Goal: Find specific page/section: Find specific page/section

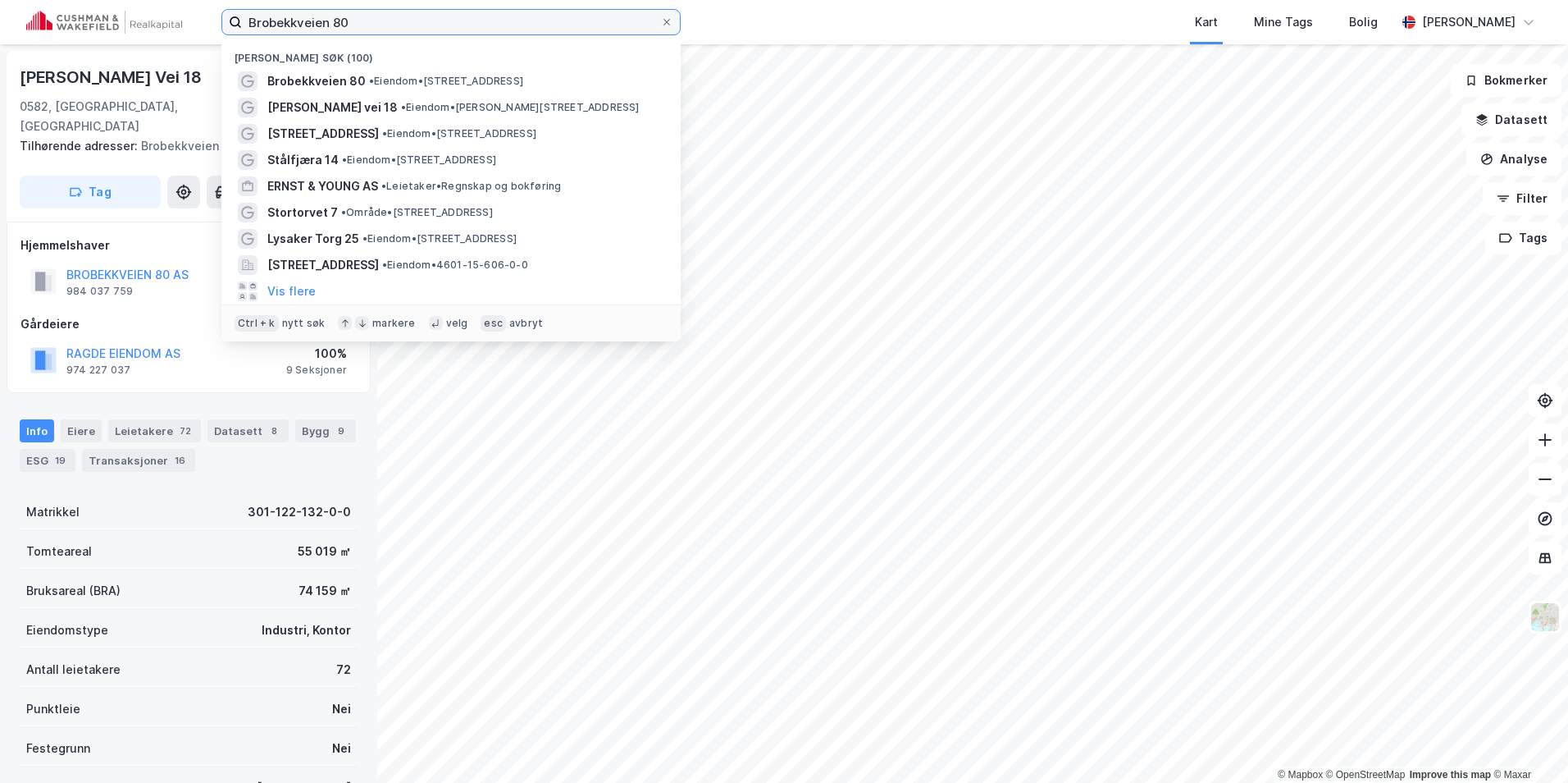
drag, startPoint x: 369, startPoint y: 14, endPoint x: 224, endPoint y: 13, distance: 145.0
click at [224, 13] on label "Brobekkveien 80" at bounding box center [451, 22] width 459 height 26
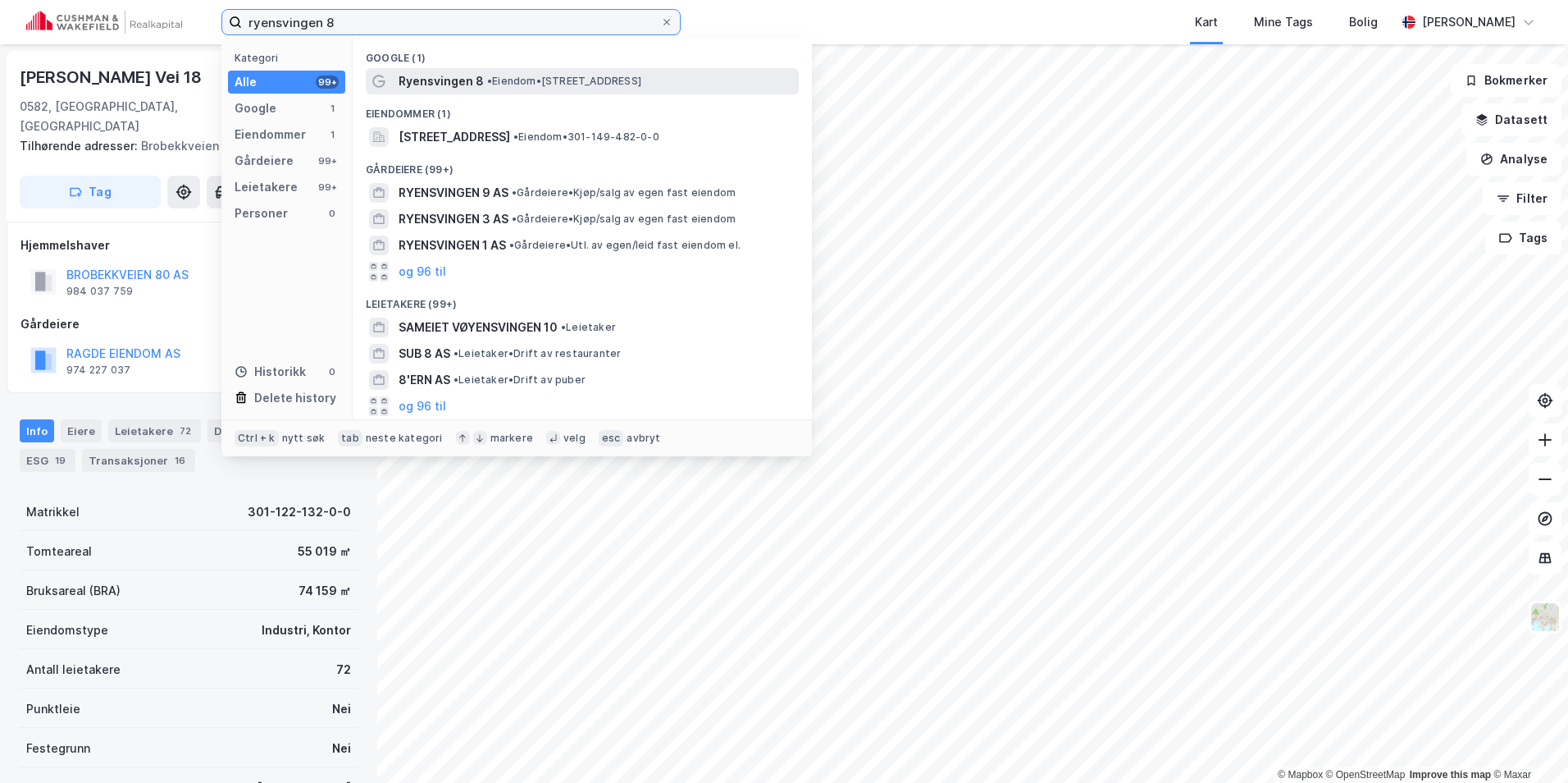
type input "ryensvingen 8"
click at [450, 79] on span "Ryensvingen 8" at bounding box center [441, 81] width 86 height 20
